Goal: Book appointment/travel/reservation

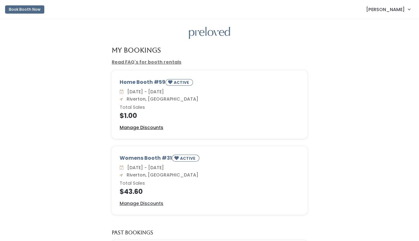
click at [144, 129] on u "Manage Discounts" at bounding box center [142, 127] width 44 height 6
click at [19, 10] on button "Book Booth Now" at bounding box center [24, 9] width 39 height 8
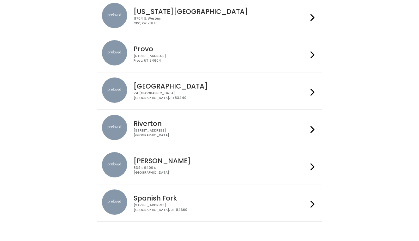
scroll to position [222, 0]
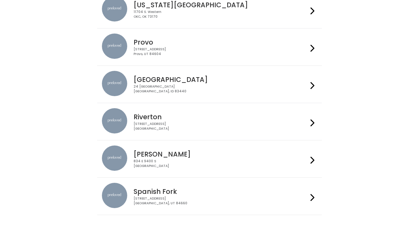
click at [313, 160] on icon at bounding box center [312, 160] width 4 height 9
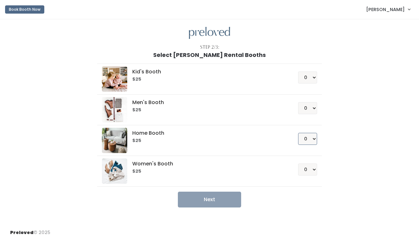
select select "1"
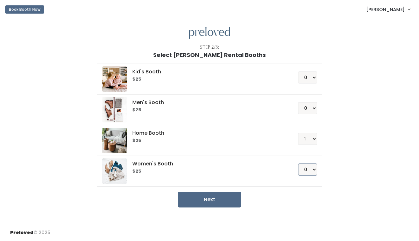
select select "1"
click at [217, 198] on button "Next" at bounding box center [209, 200] width 63 height 16
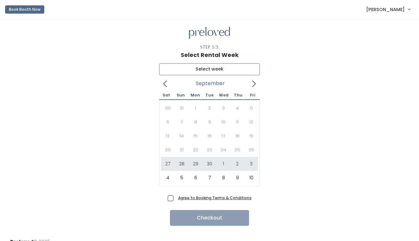
type input "September 27 to October 3"
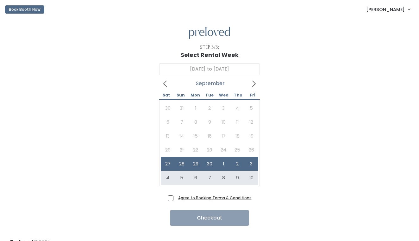
click at [175, 198] on span "Agree to Booking Terms & Conditions" at bounding box center [213, 197] width 76 height 6
click at [175, 198] on input "Agree to Booking Terms & Conditions" at bounding box center [177, 196] width 4 height 4
checkbox input "true"
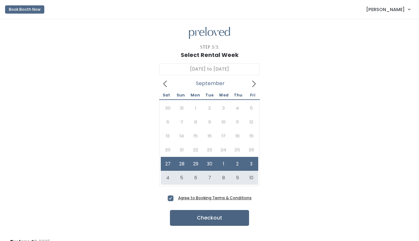
click at [196, 217] on button "Checkout" at bounding box center [209, 218] width 79 height 16
